Goal: Find specific fact: Find specific fact

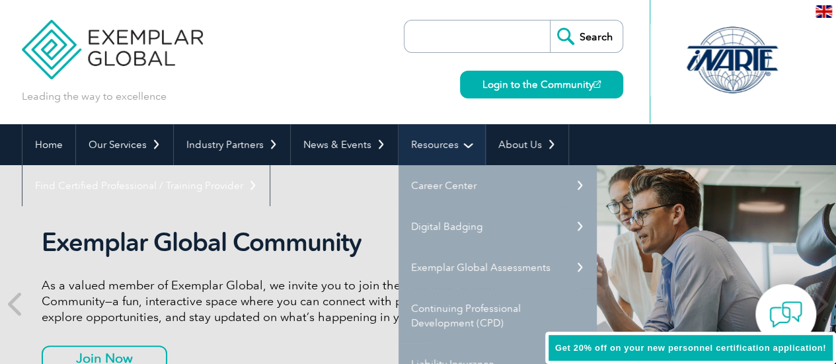
click at [451, 149] on link "Resources" at bounding box center [441, 144] width 87 height 41
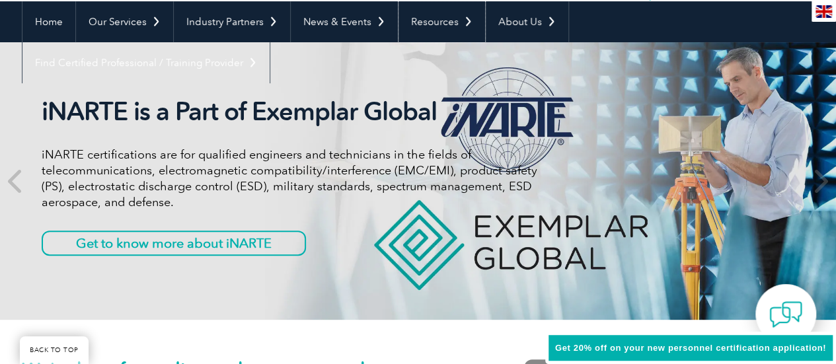
scroll to position [132, 0]
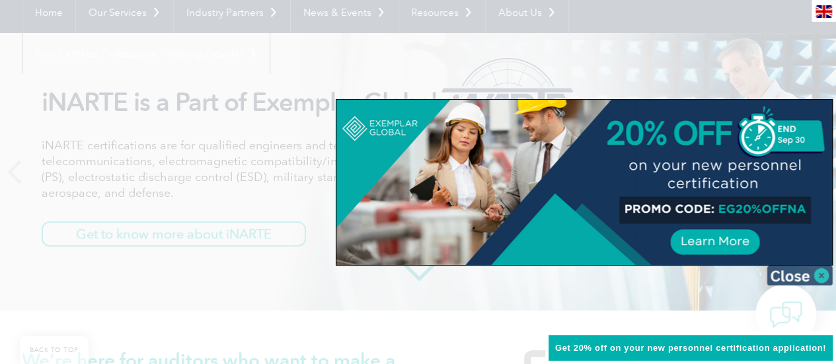
click at [817, 271] on img at bounding box center [799, 276] width 66 height 20
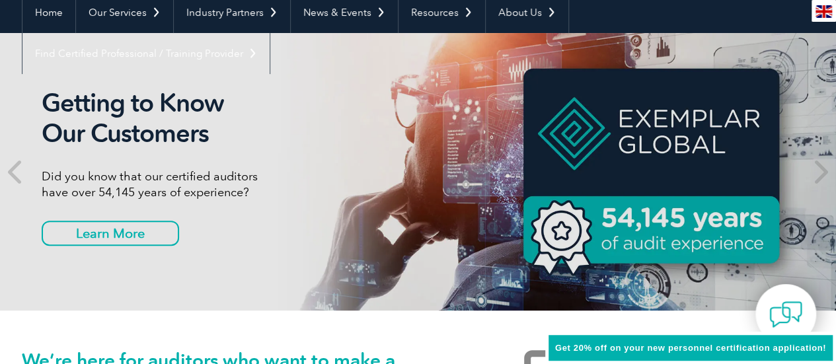
scroll to position [0, 0]
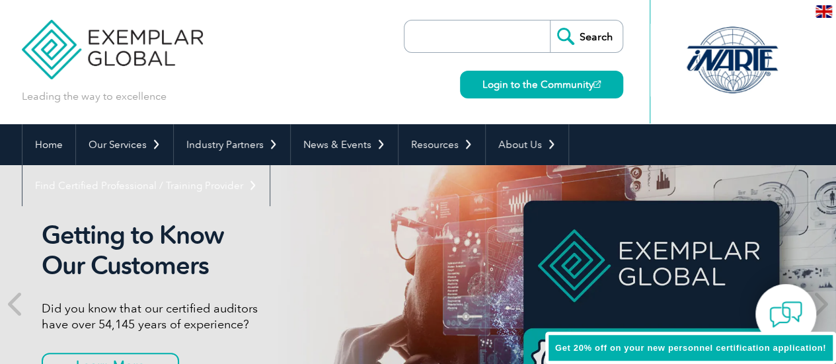
click at [453, 36] on input "search" at bounding box center [480, 36] width 139 height 32
type input "logo"
click at [550, 20] on input "Search" at bounding box center [586, 36] width 73 height 32
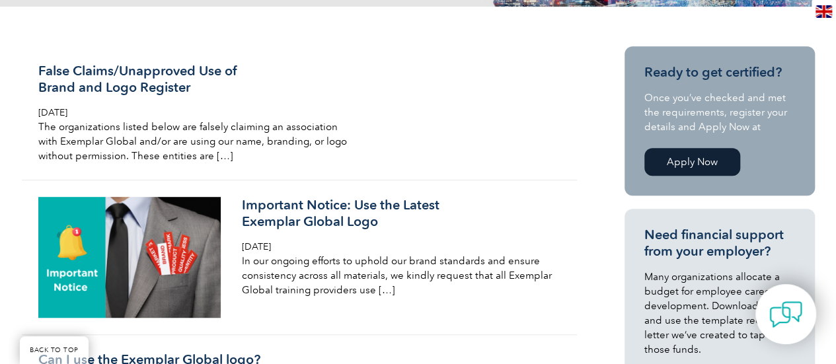
scroll to position [330, 0]
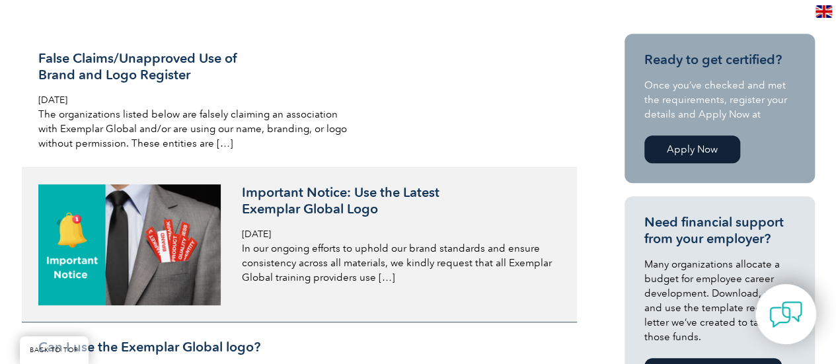
click at [309, 198] on h3 "Important Notice: Use the Latest Exemplar Global Logo" at bounding box center [398, 200] width 313 height 33
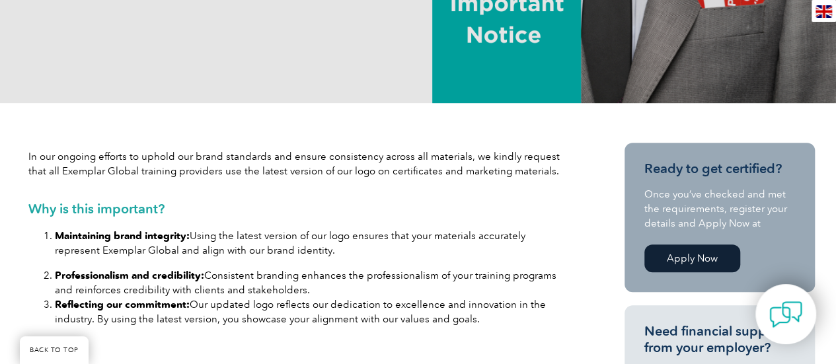
scroll to position [595, 0]
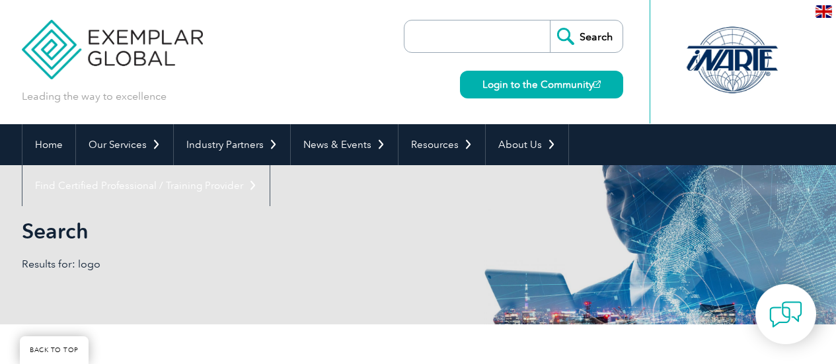
scroll to position [330, 0]
